Goal: Task Accomplishment & Management: Manage account settings

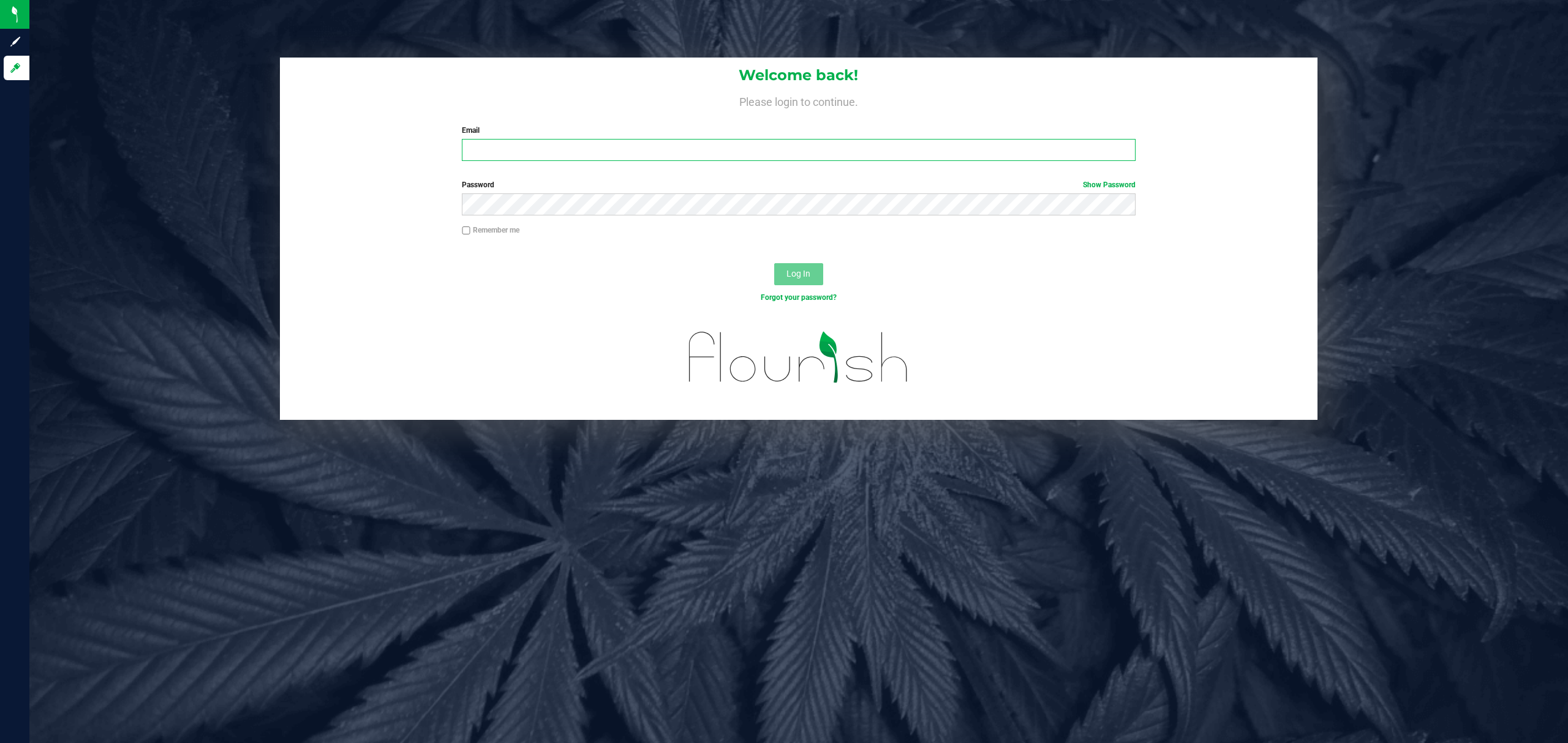
click at [687, 145] on input "Email" at bounding box center [799, 150] width 674 height 22
type input "[EMAIL_ADDRESS][DOMAIN_NAME]"
click at [774, 263] on button "Log In" at bounding box center [798, 274] width 49 height 22
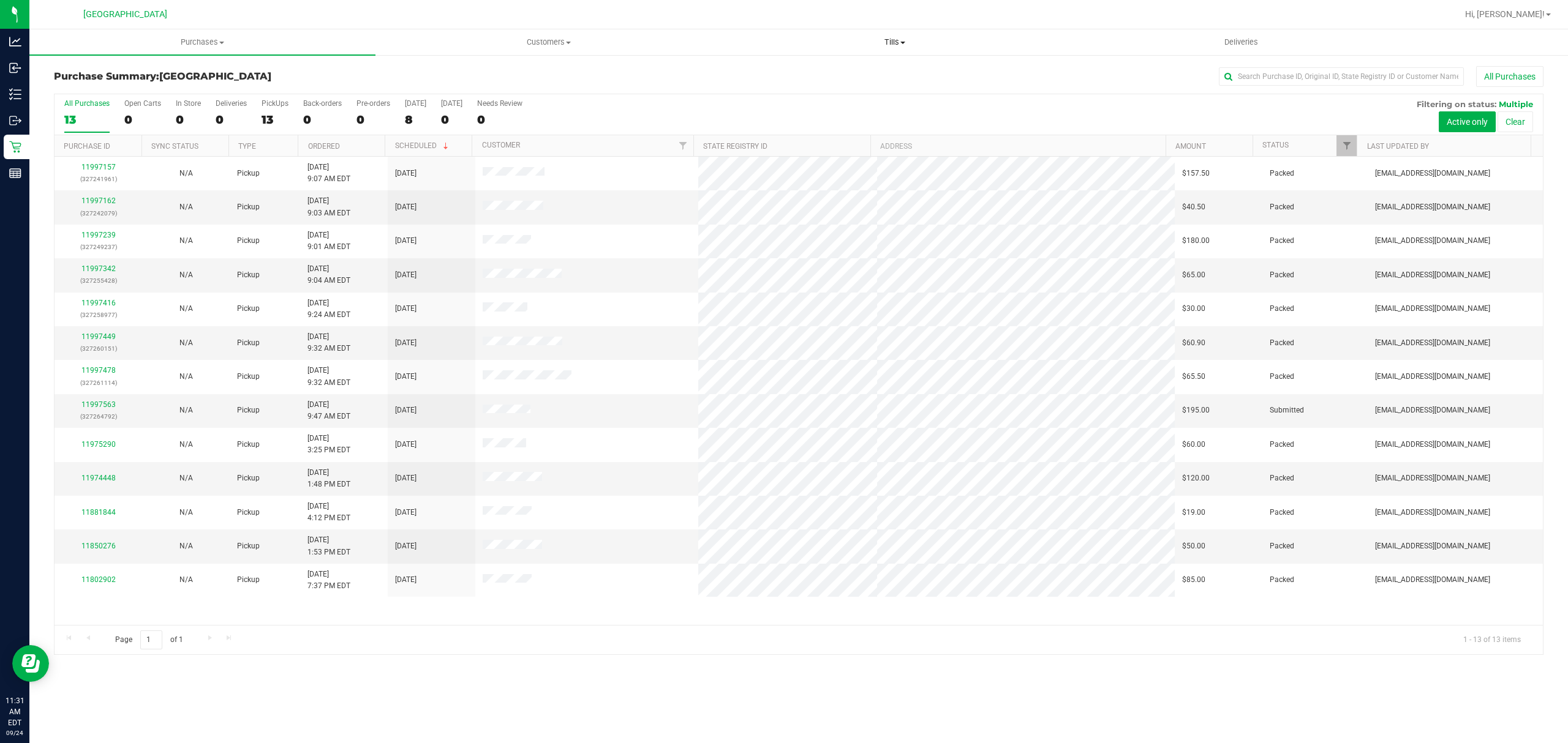
click at [901, 40] on span "Tills" at bounding box center [894, 42] width 345 height 11
click at [855, 69] on li "Manage tills" at bounding box center [894, 74] width 346 height 15
